Goal: Task Accomplishment & Management: Complete application form

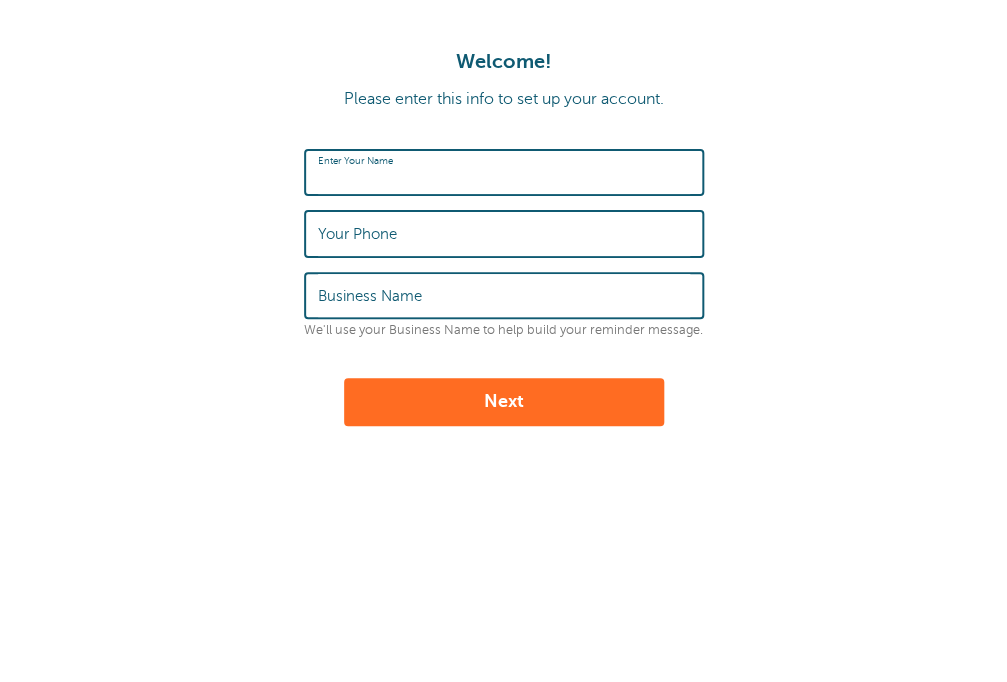
click at [581, 165] on input "Enter Your Name" at bounding box center [504, 172] width 372 height 43
type input "[PERSON_NAME]"
type input "5743222645"
type input "none"
click at [494, 414] on button "Next" at bounding box center [504, 402] width 320 height 48
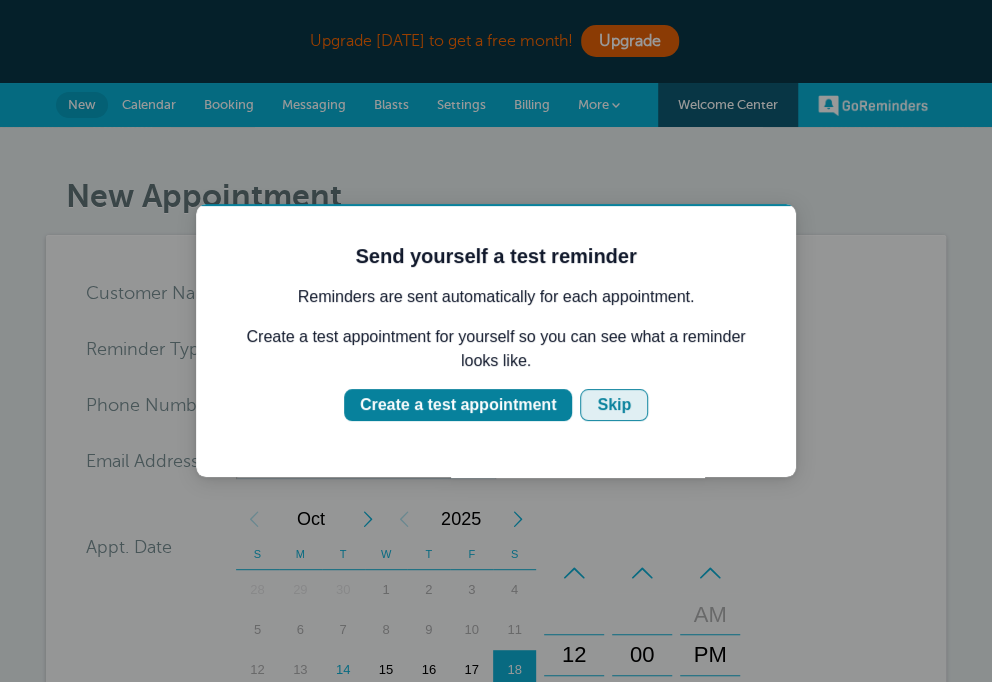
click at [625, 403] on div "Skip" at bounding box center [614, 405] width 34 height 24
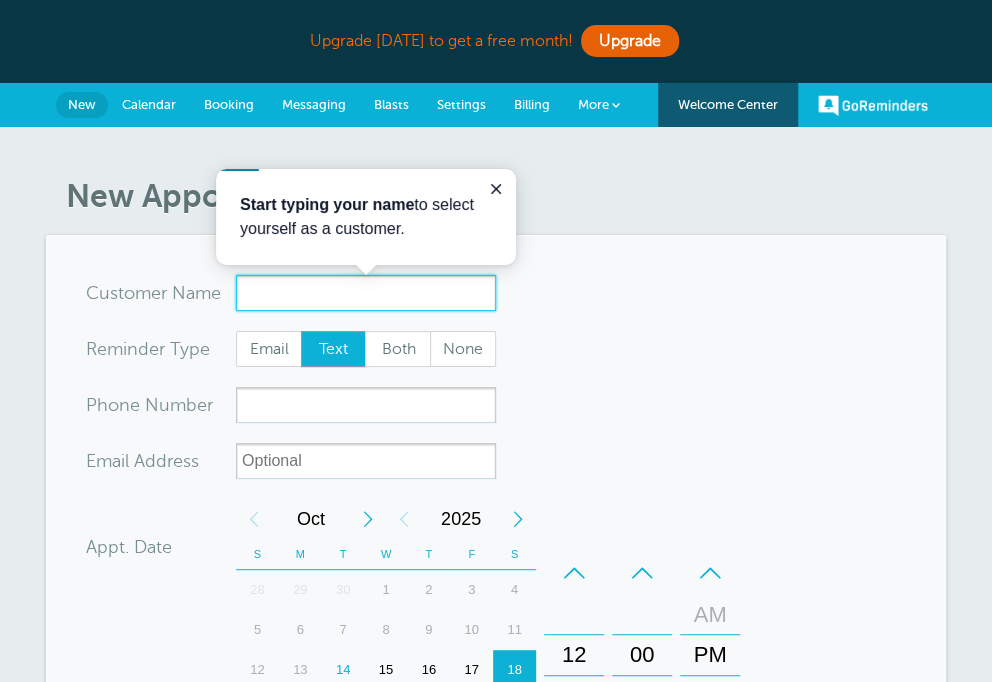
click at [418, 296] on input "x-no-autofill" at bounding box center [366, 293] width 260 height 36
click at [415, 293] on input "x-no-autofill" at bounding box center [366, 293] width 260 height 36
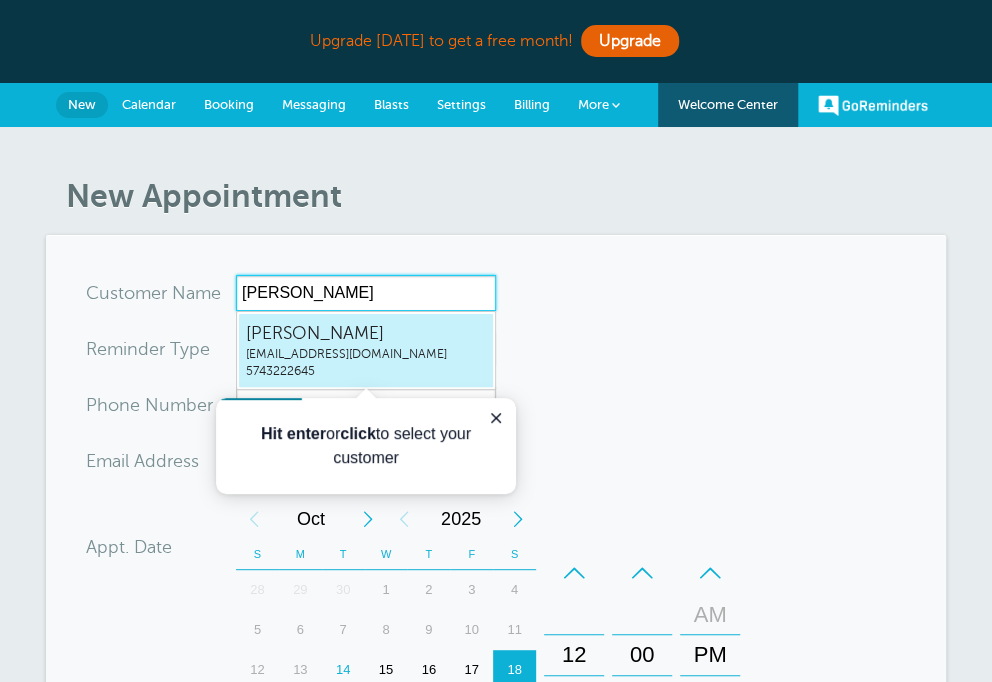
click at [398, 347] on span "davidirwin291@gmail.com" at bounding box center [366, 354] width 240 height 17
type input "davidwayneirwindavidirwin291@gmail.com5743222645"
type input "[PERSON_NAME]"
type input "5743222645"
type input "davidirwin291@gmail.com"
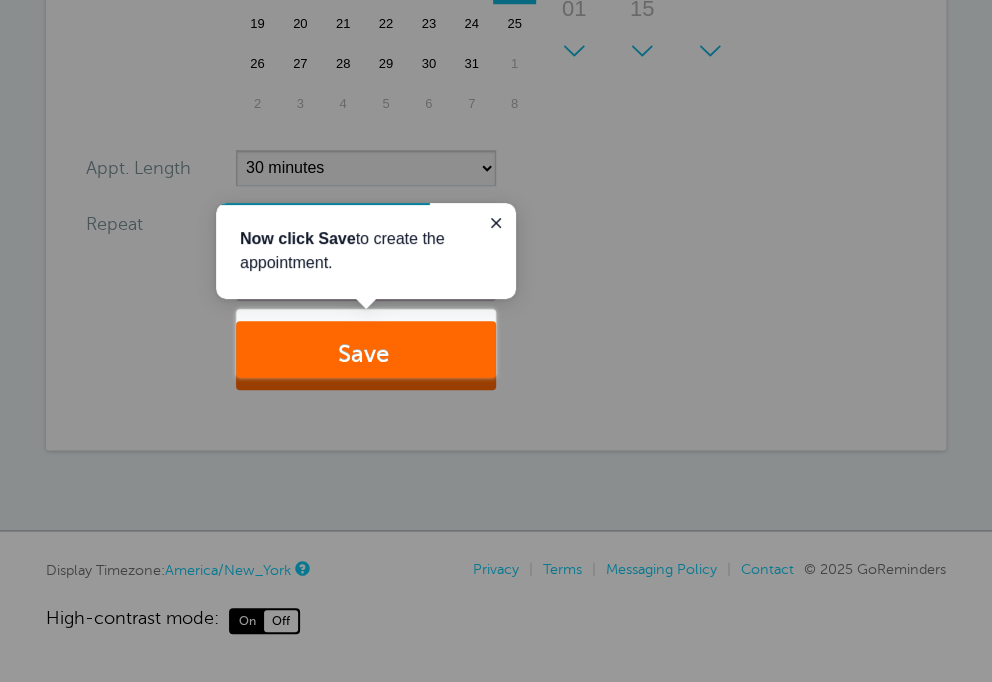
scroll to position [703, 0]
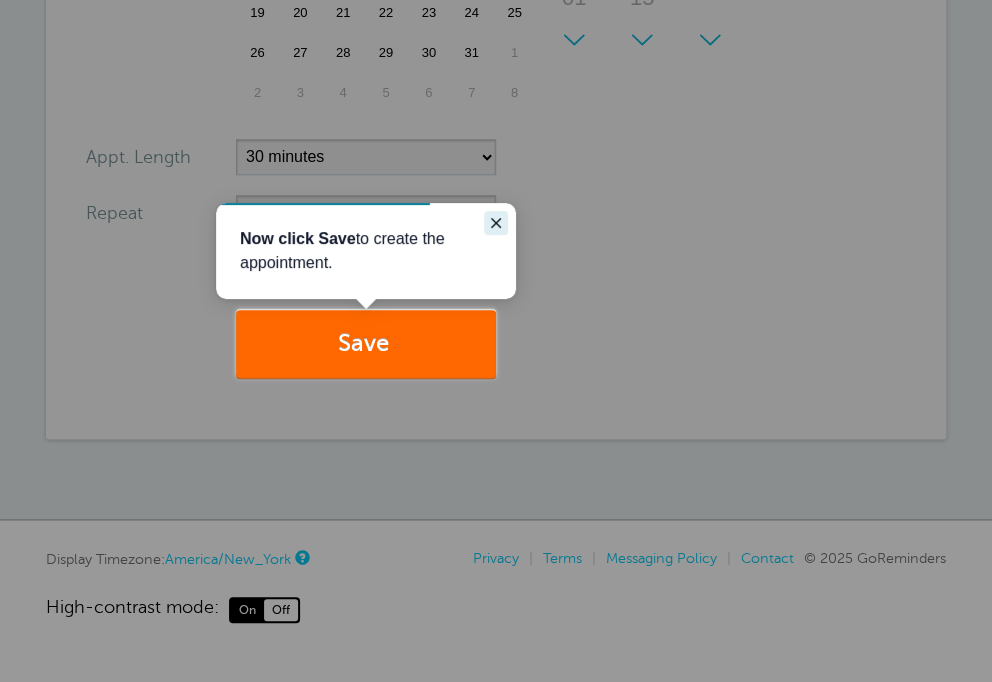
click at [494, 228] on icon "Close guide" at bounding box center [496, 223] width 16 height 16
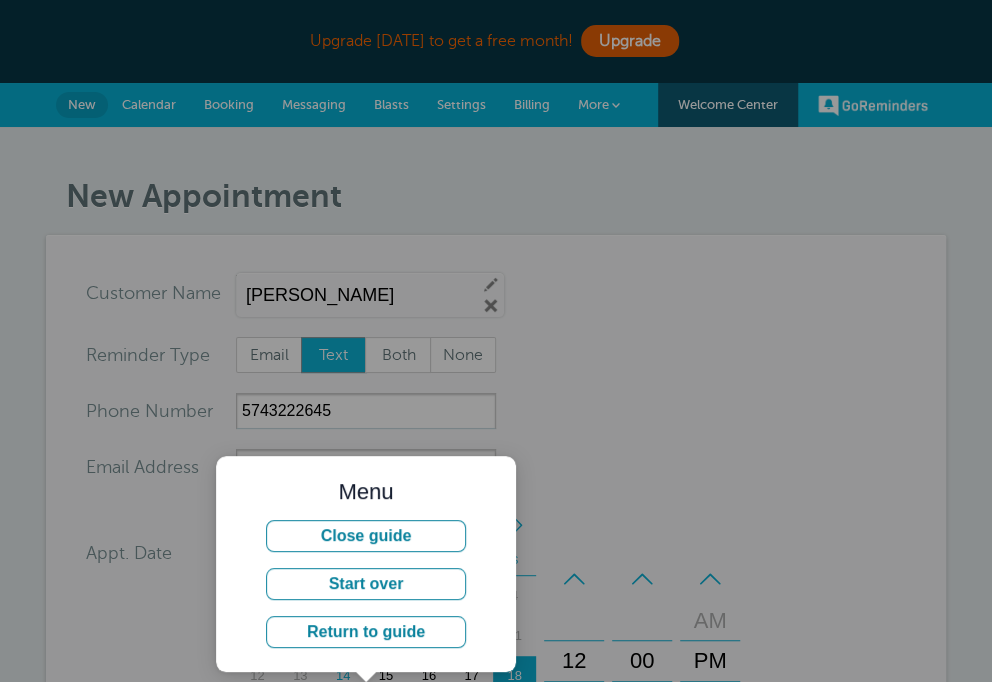
scroll to position [0, 0]
